Goal: Navigation & Orientation: Find specific page/section

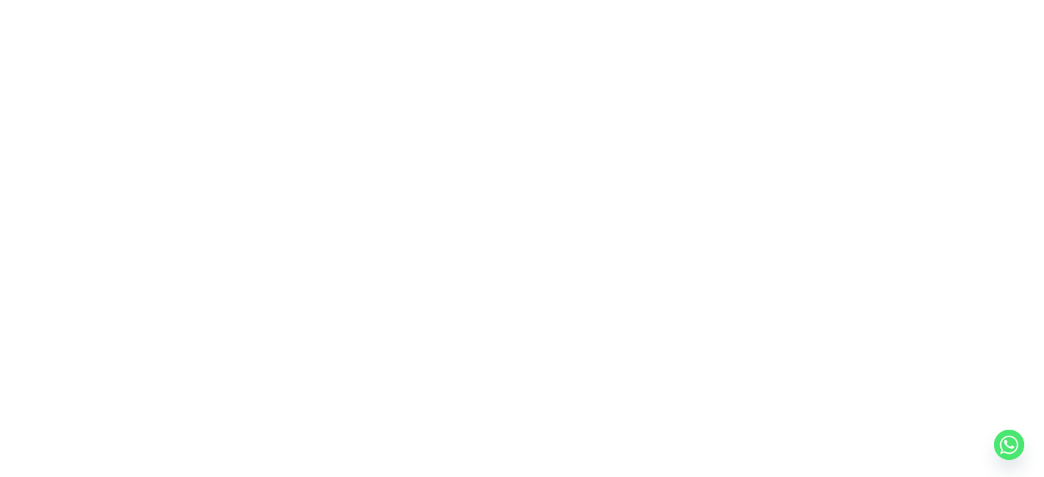
scroll to position [184, 0]
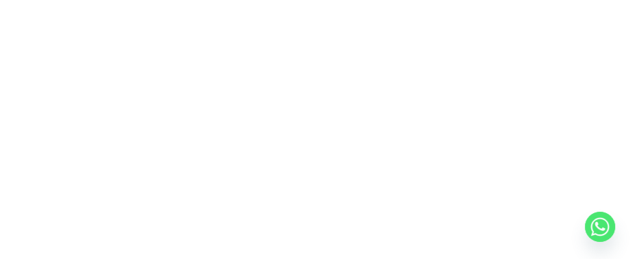
scroll to position [387, 0]
